Goal: Task Accomplishment & Management: Use online tool/utility

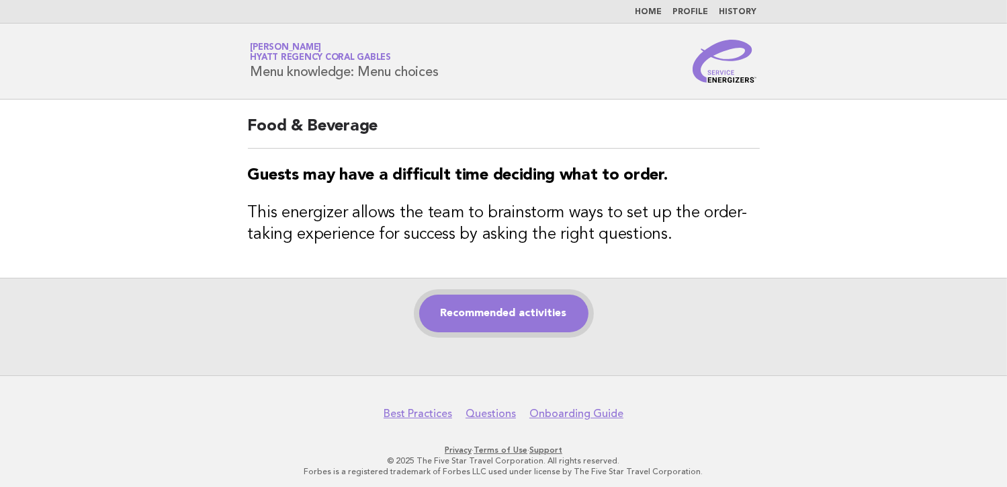
click at [474, 310] on link "Recommended activities" at bounding box center [503, 313] width 169 height 38
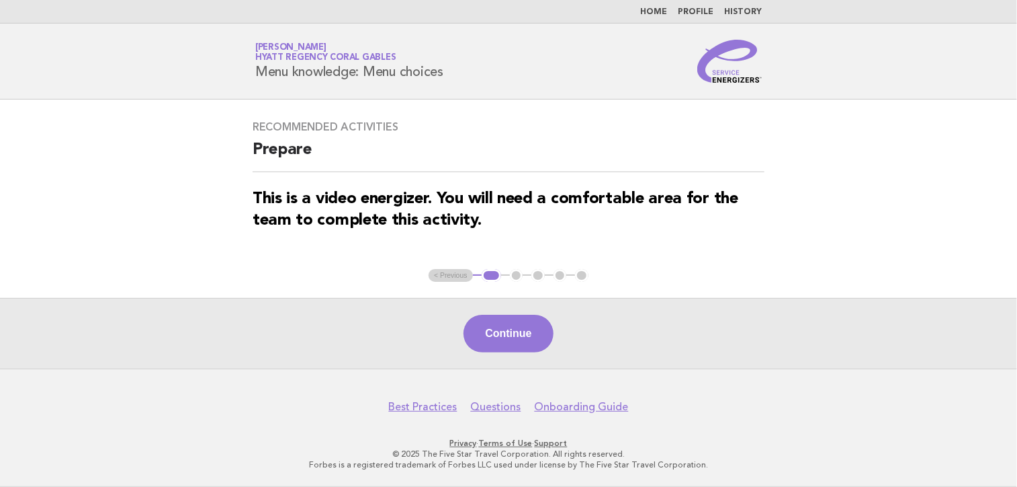
drag, startPoint x: 508, startPoint y: 333, endPoint x: 531, endPoint y: 332, distance: 22.9
click at [516, 331] on button "Continue" at bounding box center [508, 334] width 89 height 38
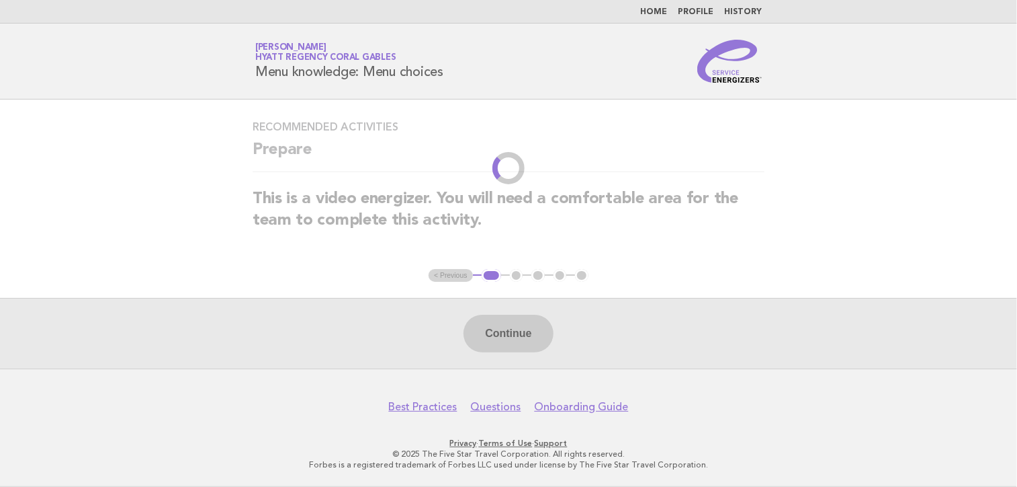
click at [514, 220] on h3 "This is a video energizer. You will need a comfortable area for the team to com…" at bounding box center [509, 209] width 512 height 43
drag, startPoint x: 512, startPoint y: 218, endPoint x: 485, endPoint y: 224, distance: 27.4
click at [503, 221] on h3 "This is a video energizer. You will need a comfortable area for the team to com…" at bounding box center [509, 209] width 512 height 43
click at [403, 214] on strong "This is a video energizer. You will need a comfortable area for the team to com…" at bounding box center [496, 210] width 486 height 38
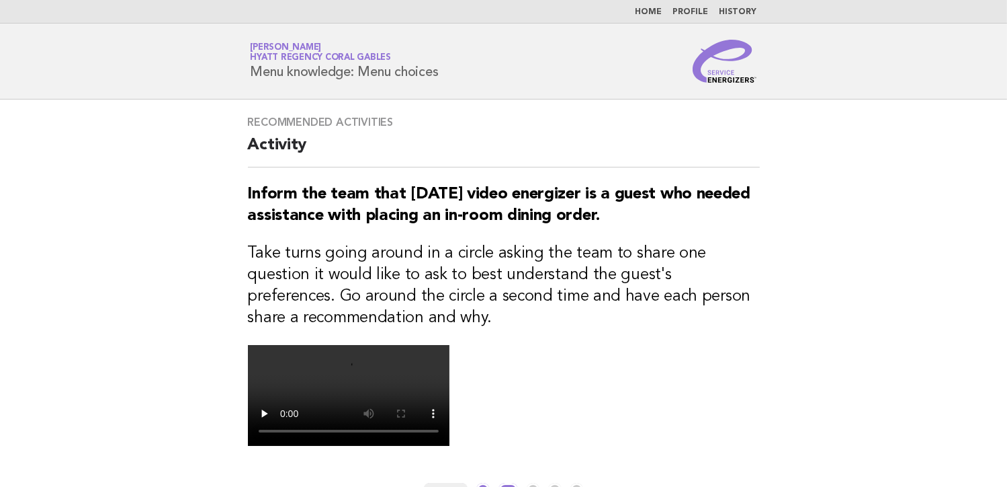
scroll to position [400, 0]
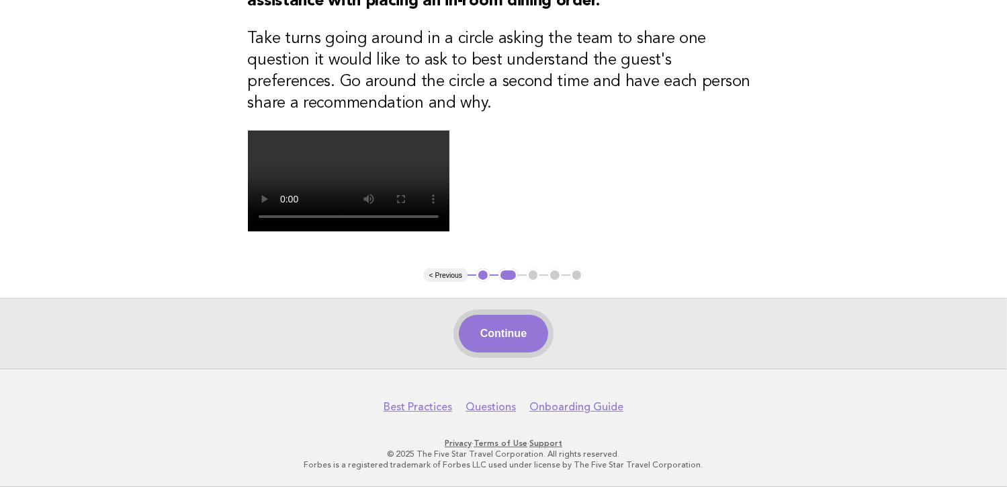
click at [500, 337] on button "Continue" at bounding box center [503, 334] width 89 height 38
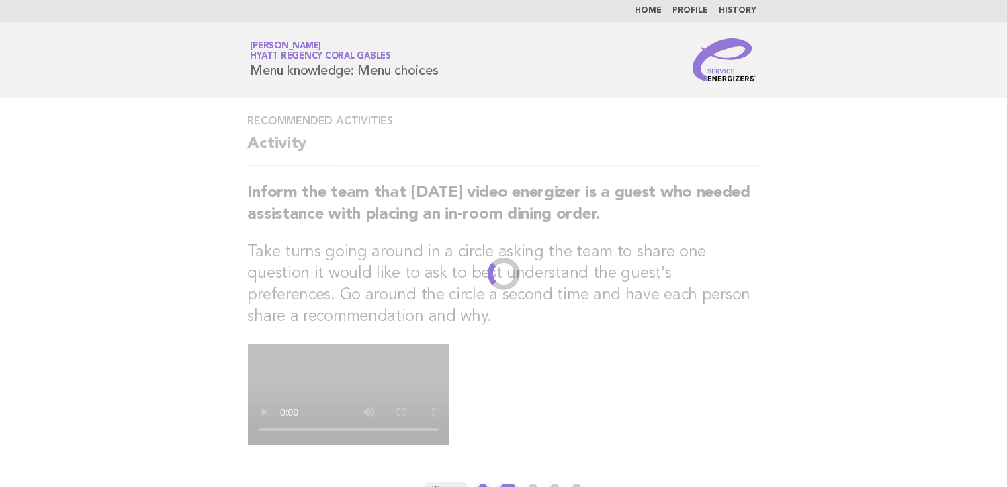
scroll to position [0, 0]
click at [374, 186] on strong "Inform the team that [DATE] video energizer is a guest who needed assistance wi…" at bounding box center [499, 205] width 503 height 38
click at [104, 142] on main "Recommended activities Activity Inform the team that [DATE] video energizer is …" at bounding box center [503, 340] width 1007 height 483
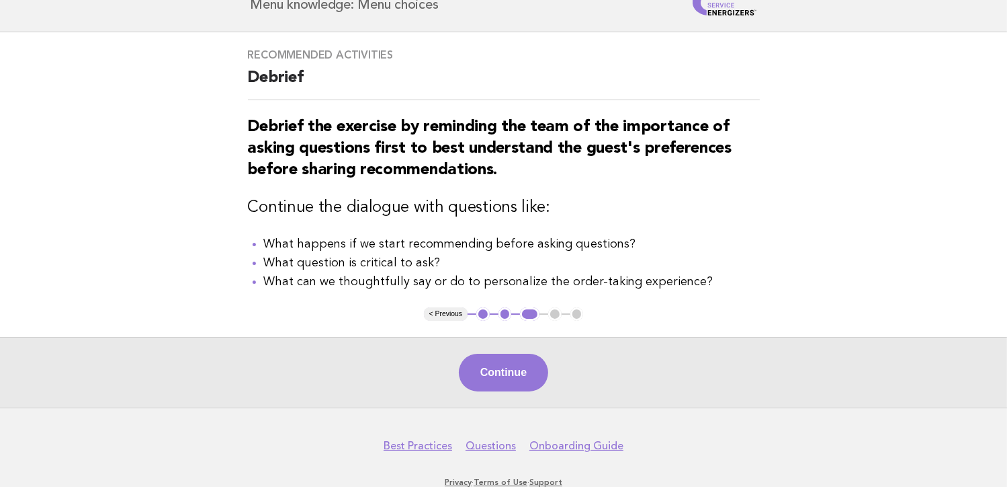
drag, startPoint x: 509, startPoint y: 370, endPoint x: 516, endPoint y: 368, distance: 7.7
click at [510, 369] on button "Continue" at bounding box center [503, 372] width 89 height 38
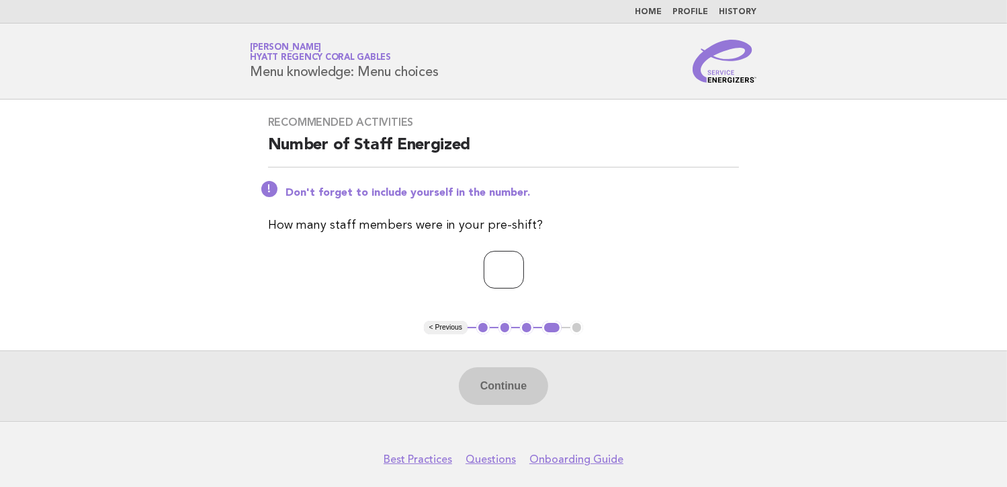
click at [500, 276] on input "number" at bounding box center [504, 270] width 40 height 38
type input "*"
drag, startPoint x: 512, startPoint y: 380, endPoint x: 575, endPoint y: 392, distance: 64.2
click at [514, 380] on button "Continue" at bounding box center [503, 386] width 89 height 38
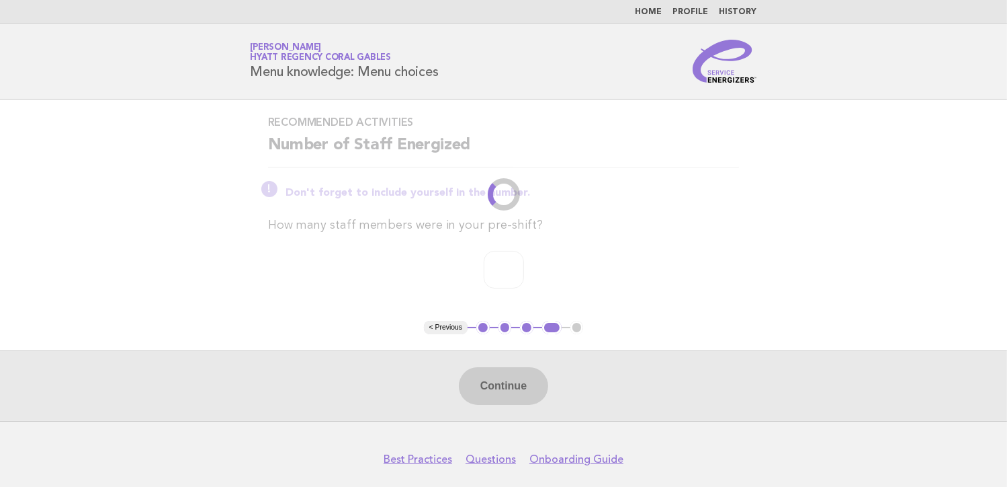
drag, startPoint x: 536, startPoint y: 309, endPoint x: 300, endPoint y: 336, distance: 237.4
drag, startPoint x: 300, startPoint y: 336, endPoint x: 790, endPoint y: 373, distance: 492.0
click at [785, 356] on div "Continue" at bounding box center [503, 385] width 1007 height 71
